Goal: Task Accomplishment & Management: Use online tool/utility

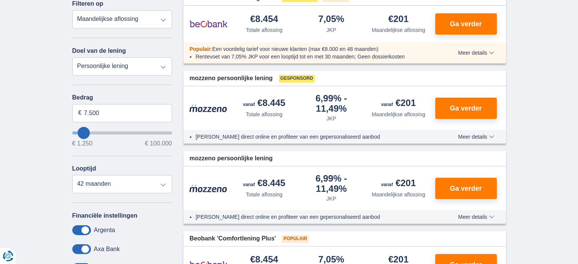
scroll to position [38, 0]
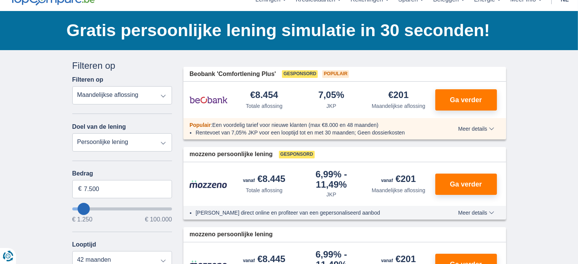
click at [92, 137] on select "Persoonlijke lening Auto Moto / fiets Mobilhome / caravan Renovatie Energie Sch…" at bounding box center [122, 143] width 100 height 18
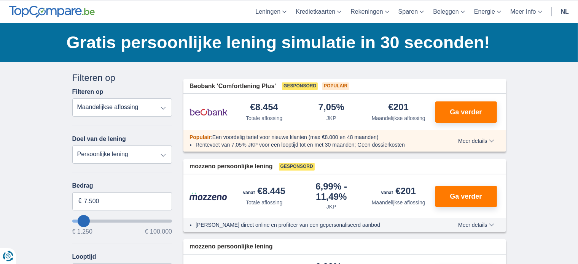
scroll to position [0, 0]
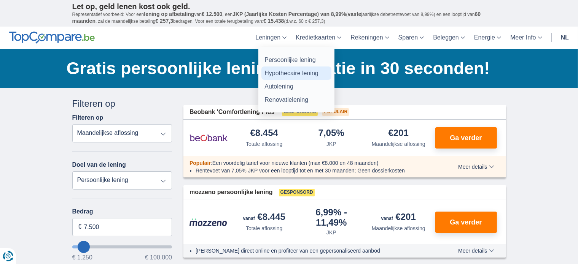
click at [276, 72] on link "Hypothecaire lening" at bounding box center [296, 73] width 70 height 13
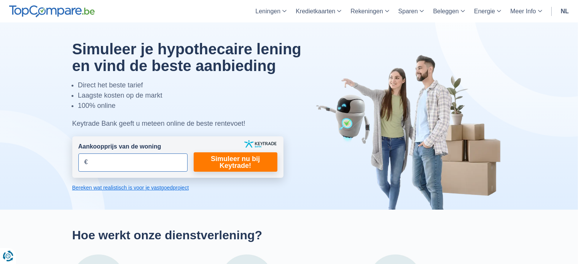
click at [116, 157] on input "Aankoopprijs van de woning" at bounding box center [132, 163] width 109 height 18
type input "3"
type input "290.000"
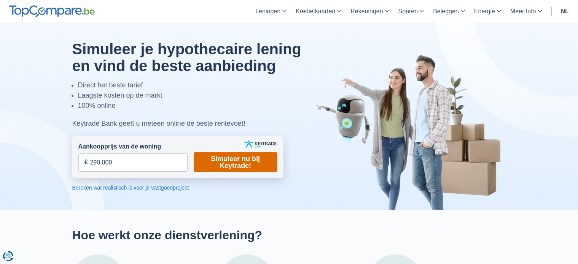
click at [249, 165] on link "Simuleer nu bij Keytrade!" at bounding box center [236, 162] width 84 height 19
click at [229, 167] on link "Simuleer nu bij Keytrade!" at bounding box center [236, 162] width 84 height 19
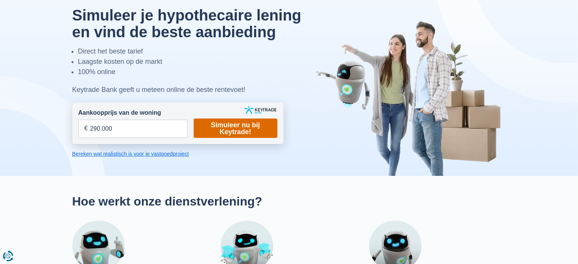
scroll to position [114, 0]
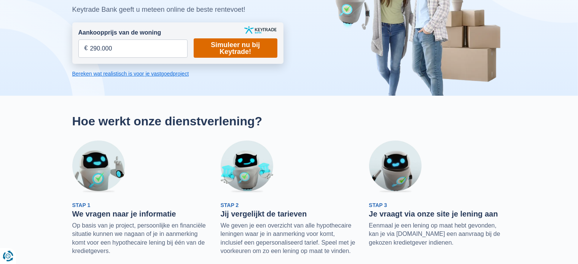
click at [236, 40] on link "Simuleer nu bij Keytrade!" at bounding box center [236, 47] width 84 height 19
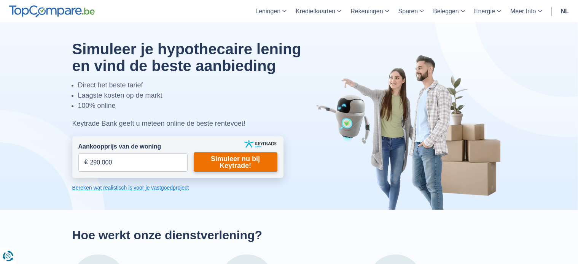
click at [236, 40] on div at bounding box center [289, 116] width 445 height 188
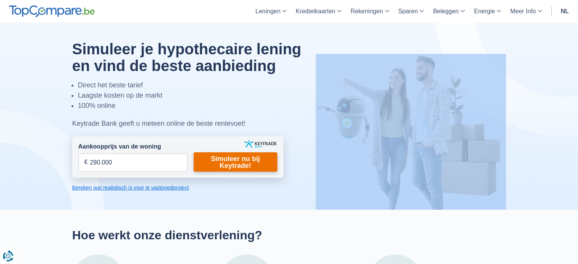
click at [236, 40] on div at bounding box center [289, 116] width 445 height 188
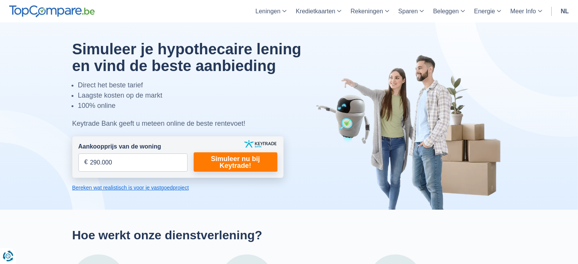
click at [215, 146] on form "Aankoopprijs van de woning 290.000 € Dit veld is verplicht in te vullen U moet …" at bounding box center [177, 157] width 211 height 41
click at [213, 159] on link "Simuleer nu bij Keytrade!" at bounding box center [236, 162] width 84 height 19
click at [226, 161] on link "Simuleer nu bij Keytrade!" at bounding box center [236, 162] width 84 height 19
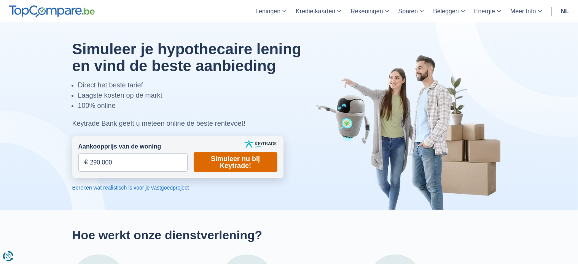
click at [226, 161] on link "Simuleer nu bij Keytrade!" at bounding box center [236, 162] width 84 height 19
click at [167, 188] on link "Bereken wat realistisch is voor je vastgoedproject" at bounding box center [177, 188] width 211 height 8
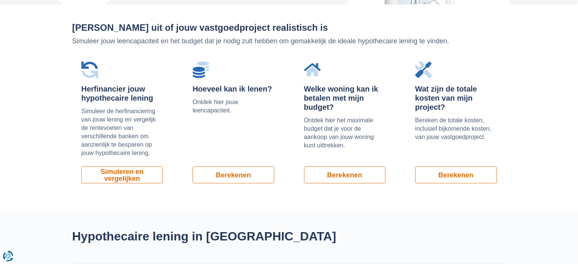
scroll to position [515, 0]
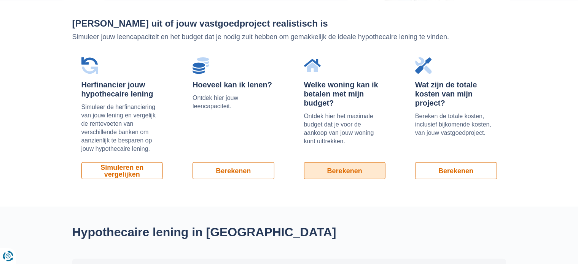
click at [318, 168] on link "Berekenen" at bounding box center [345, 170] width 82 height 17
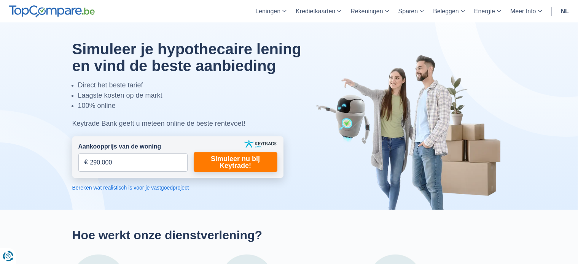
scroll to position [515, 0]
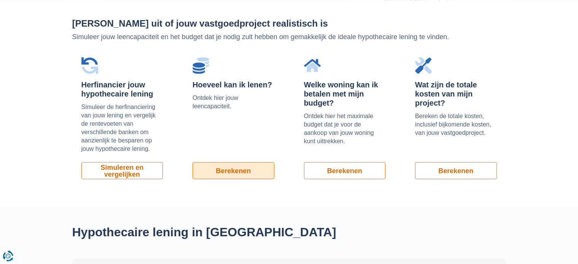
click at [235, 169] on link "Berekenen" at bounding box center [233, 170] width 82 height 17
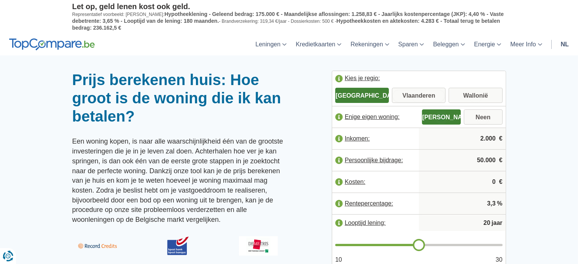
click at [423, 95] on input "Vlaanderen" at bounding box center [419, 96] width 54 height 14
radio input "true"
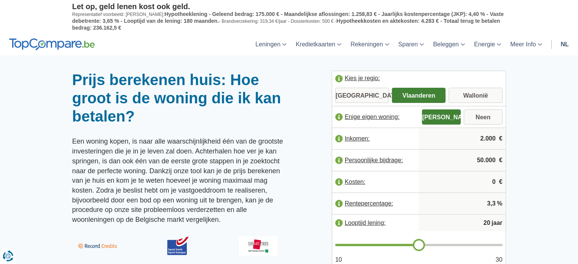
click at [393, 140] on label "Inkomen:" at bounding box center [375, 138] width 87 height 17
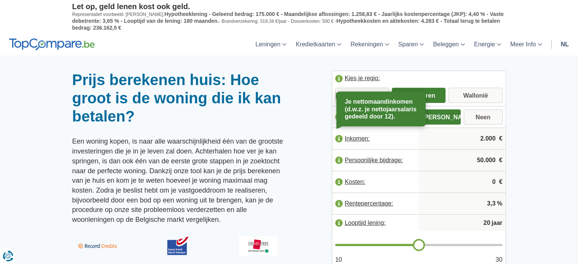
click at [393, 140] on label "Inkomen:" at bounding box center [375, 138] width 87 height 17
click at [355, 130] on label "Inkomen:" at bounding box center [375, 138] width 87 height 17
click at [354, 136] on label "Inkomen:" at bounding box center [375, 138] width 87 height 17
click at [354, 137] on label "Inkomen:" at bounding box center [375, 138] width 87 height 17
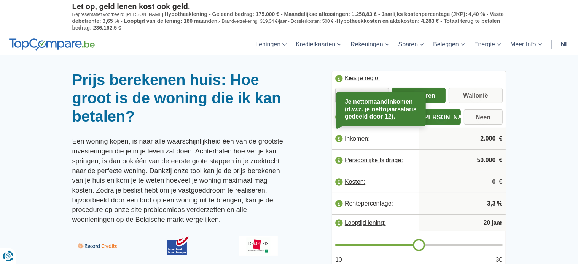
click at [354, 137] on label "Inkomen:" at bounding box center [375, 138] width 87 height 17
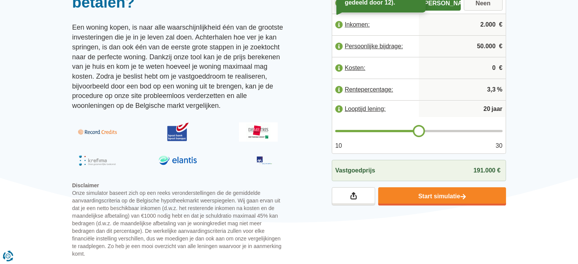
scroll to position [38, 0]
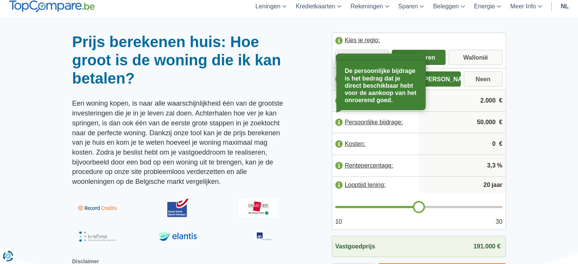
click at [374, 120] on label "Persoonlijke bijdrage:" at bounding box center [375, 122] width 87 height 17
click at [561, 33] on div at bounding box center [289, 33] width 578 height 0
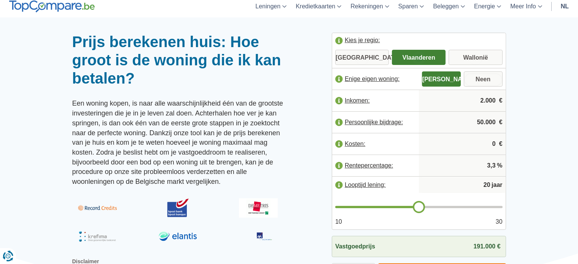
click at [473, 82] on input "Neen" at bounding box center [483, 80] width 39 height 14
radio input "true"
click at [450, 79] on input "Ja" at bounding box center [441, 80] width 39 height 14
radio input "true"
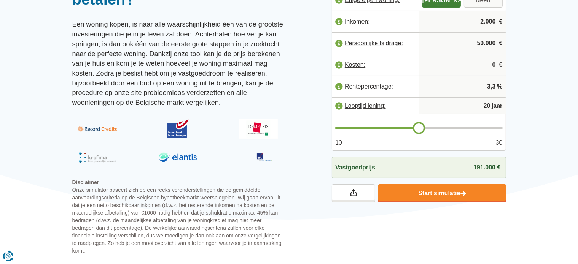
scroll to position [0, 0]
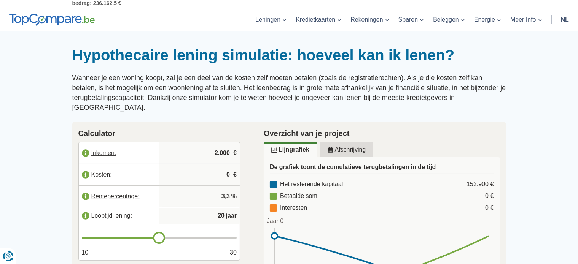
scroll to position [76, 0]
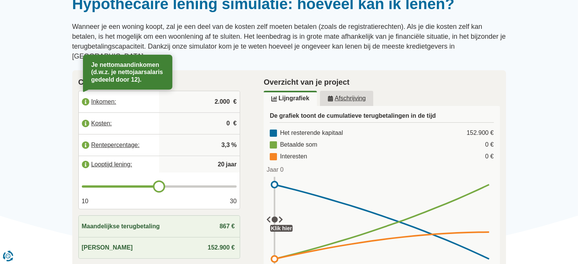
click at [105, 94] on label "Inkomen:" at bounding box center [119, 102] width 81 height 17
drag, startPoint x: 223, startPoint y: 82, endPoint x: 223, endPoint y: 88, distance: 6.5
click at [223, 92] on input "2.000" at bounding box center [199, 102] width 75 height 21
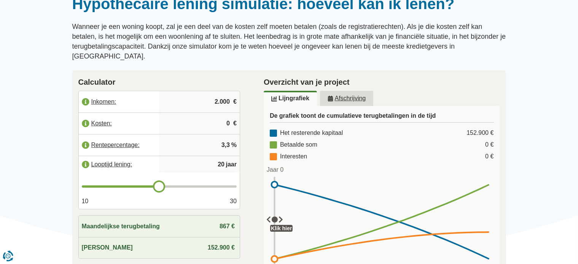
click at [223, 92] on input "2.000" at bounding box center [199, 102] width 75 height 21
type input "4.500"
type input "21"
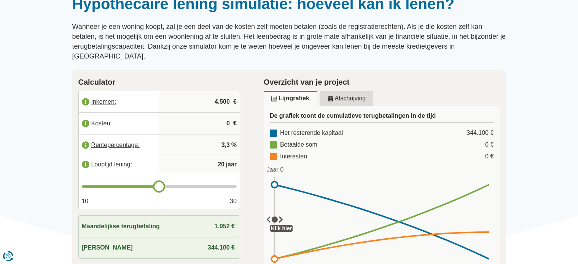
type input "21"
type input "22"
type input "23"
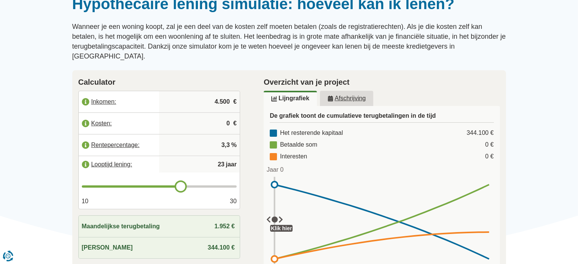
type input "24"
type input "25"
drag, startPoint x: 163, startPoint y: 176, endPoint x: 193, endPoint y: 175, distance: 30.1
type input "25"
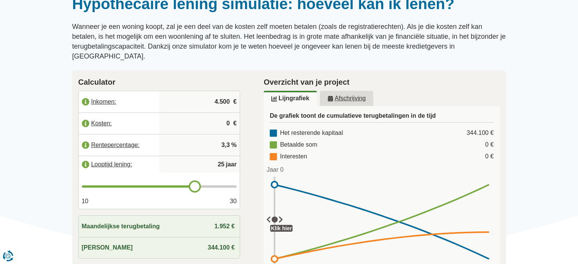
click at [193, 186] on input "range" at bounding box center [159, 187] width 155 height 2
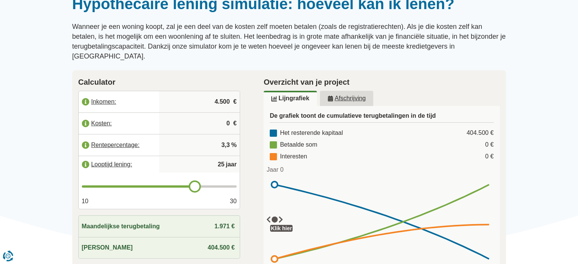
scroll to position [152, 0]
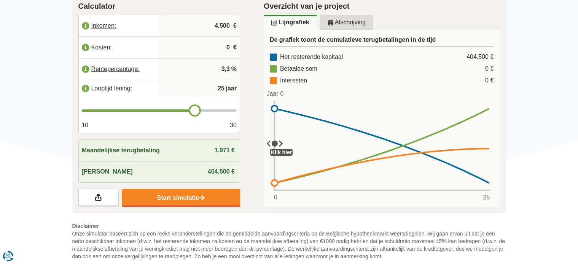
click at [208, 143] on div "Maandelijkse terugbetaling 1.971 €" at bounding box center [159, 150] width 161 height 21
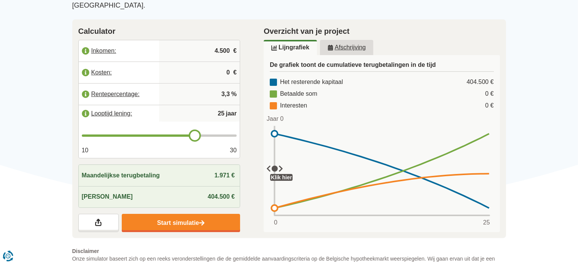
scroll to position [114, 0]
